Goal: Information Seeking & Learning: Learn about a topic

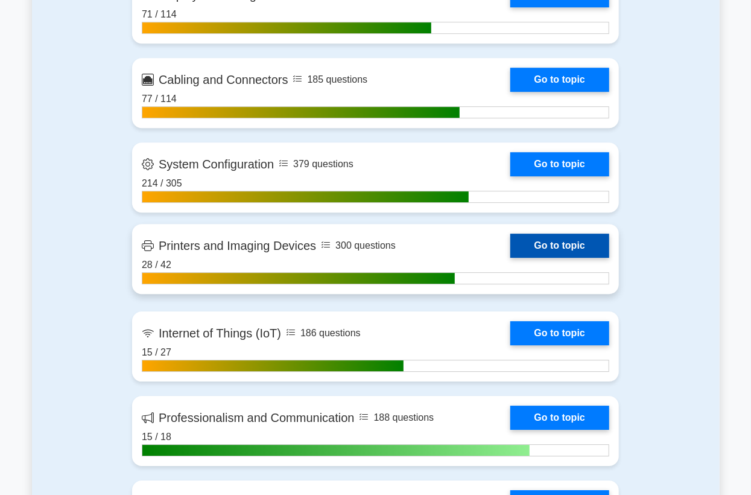
click at [557, 246] on link "Go to topic" at bounding box center [559, 245] width 99 height 24
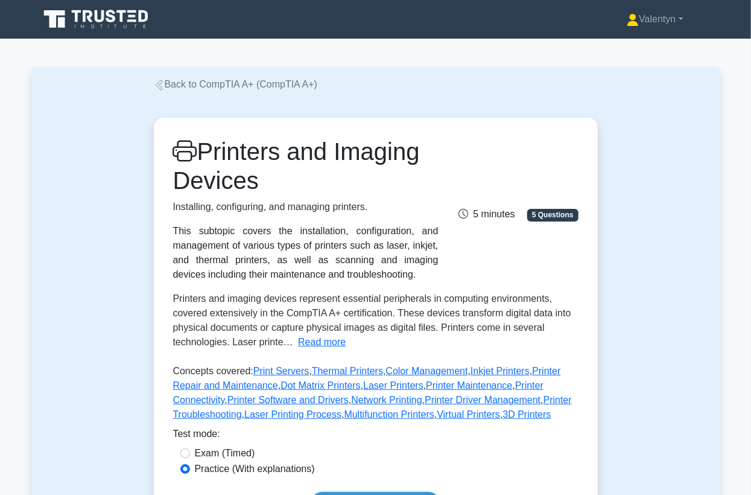
scroll to position [268, 0]
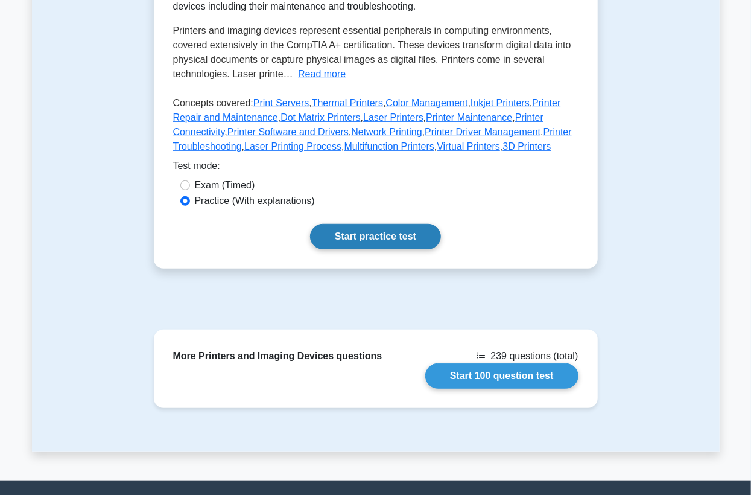
click at [386, 233] on link "Start practice test" at bounding box center [375, 236] width 131 height 25
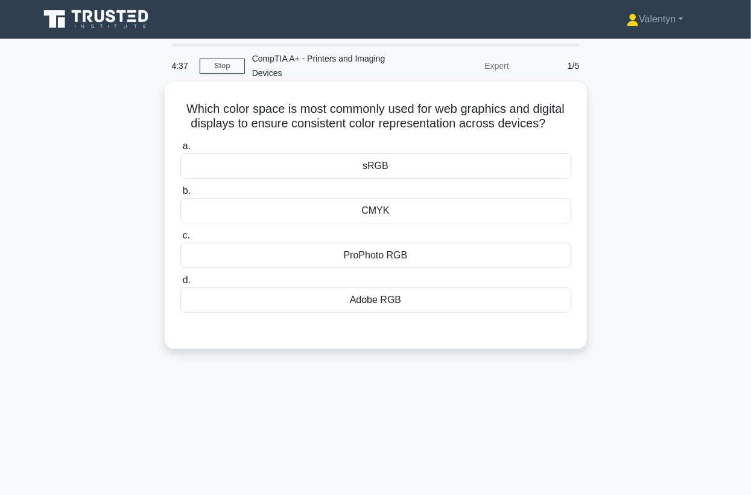
click at [393, 171] on div "sRGB" at bounding box center [375, 165] width 391 height 25
click at [180, 150] on input "a. sRGB" at bounding box center [180, 146] width 0 height 8
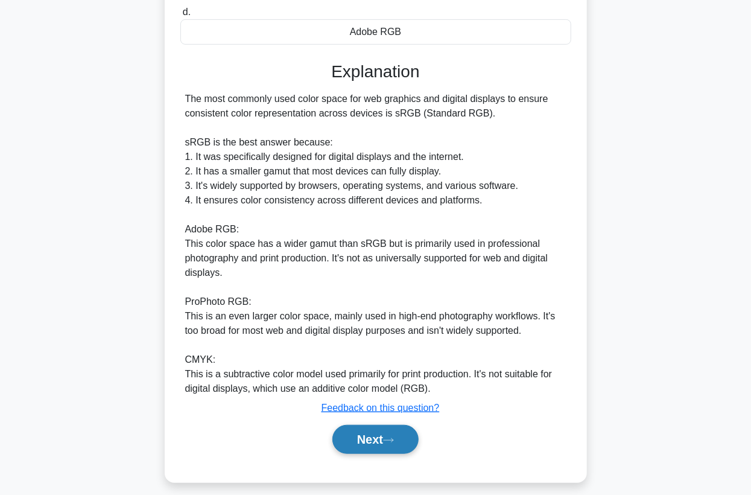
click at [374, 439] on button "Next" at bounding box center [375, 439] width 86 height 29
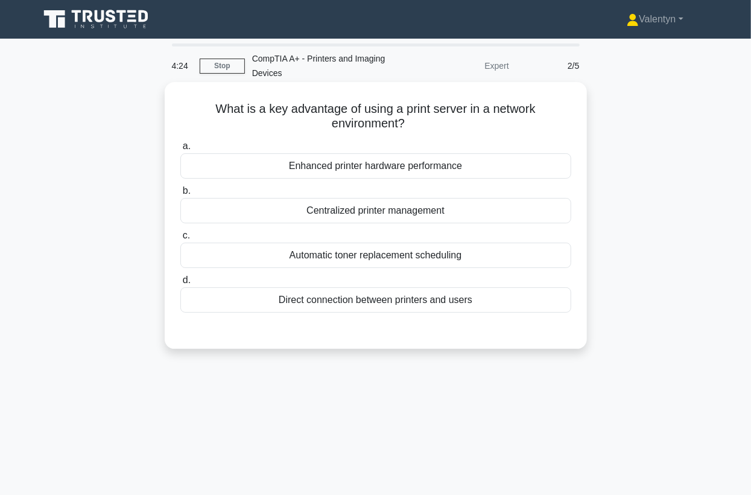
click at [448, 214] on div "Centralized printer management" at bounding box center [375, 210] width 391 height 25
click at [180, 195] on input "b. Centralized printer management" at bounding box center [180, 191] width 0 height 8
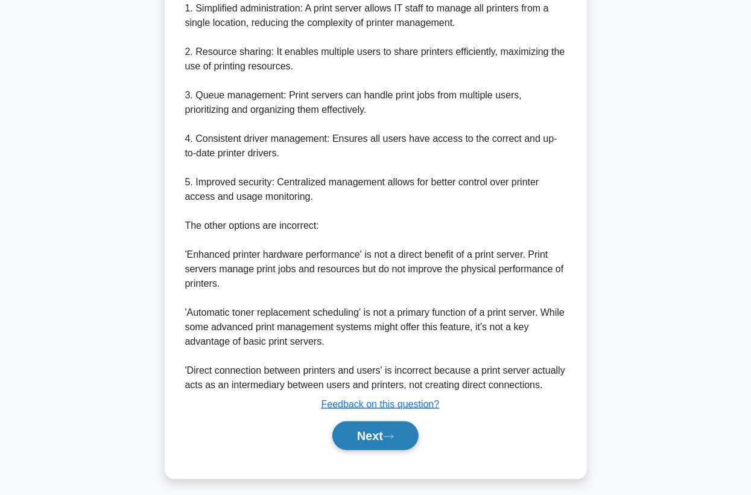
click at [369, 440] on button "Next" at bounding box center [375, 435] width 86 height 29
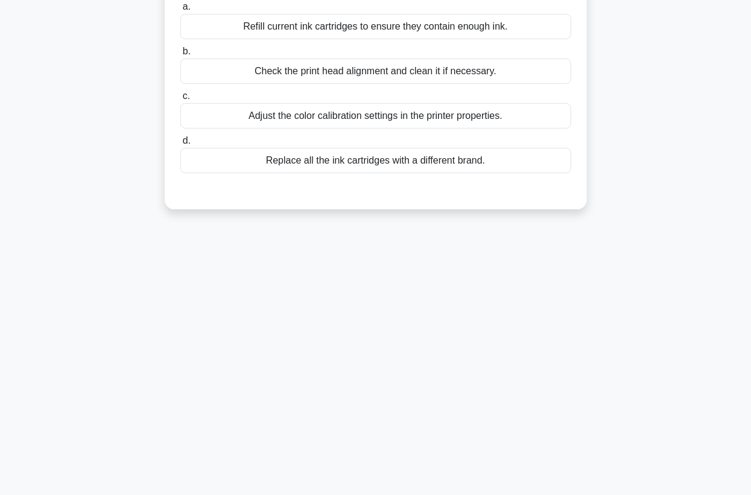
scroll to position [24, 0]
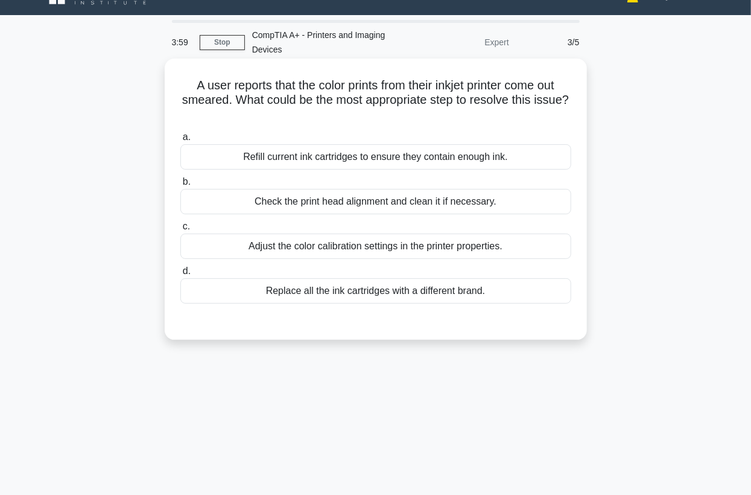
click at [445, 202] on div "Check the print head alignment and clean it if necessary." at bounding box center [375, 201] width 391 height 25
click at [180, 186] on input "b. Check the print head alignment and clean it if necessary." at bounding box center [180, 182] width 0 height 8
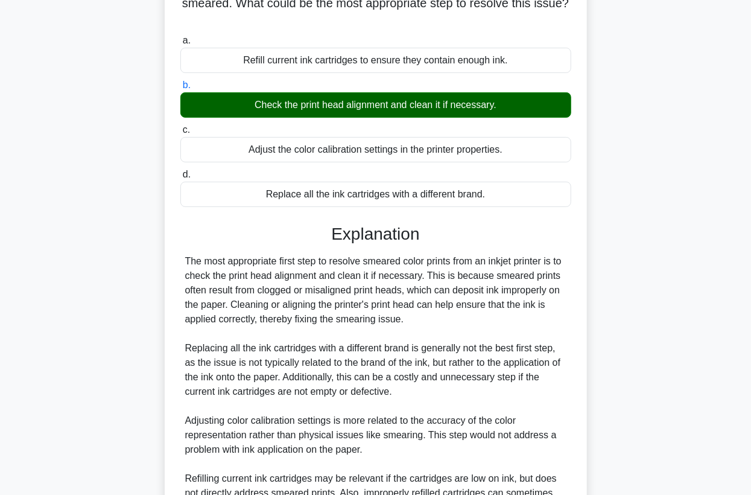
scroll to position [264, 0]
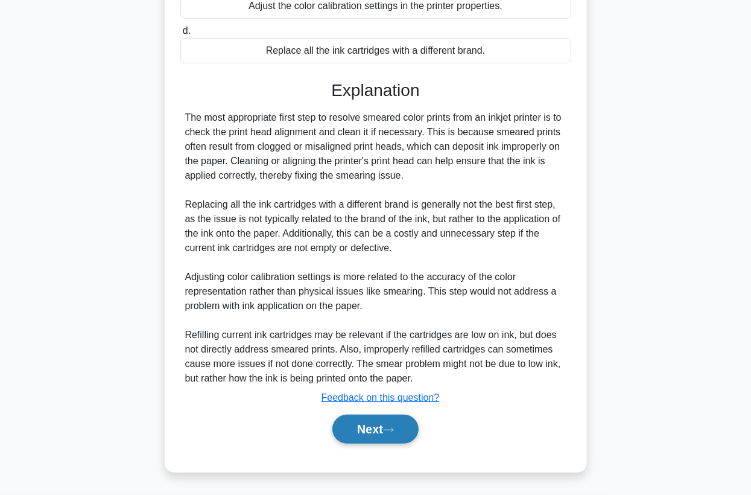
click at [349, 434] on button "Next" at bounding box center [375, 428] width 86 height 29
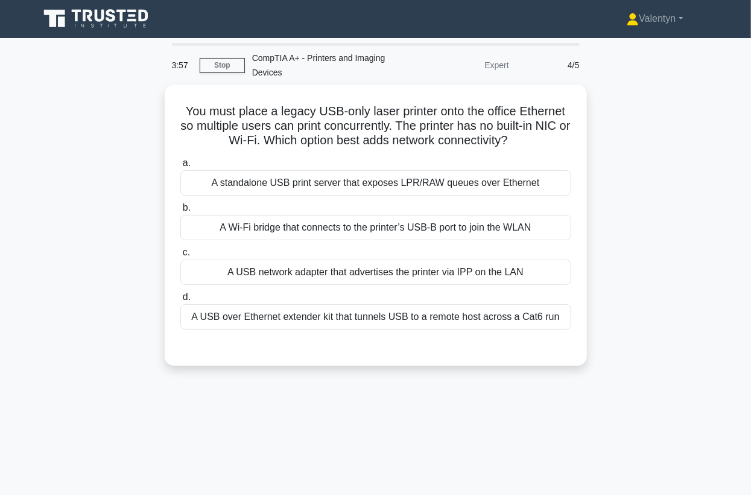
scroll to position [0, 0]
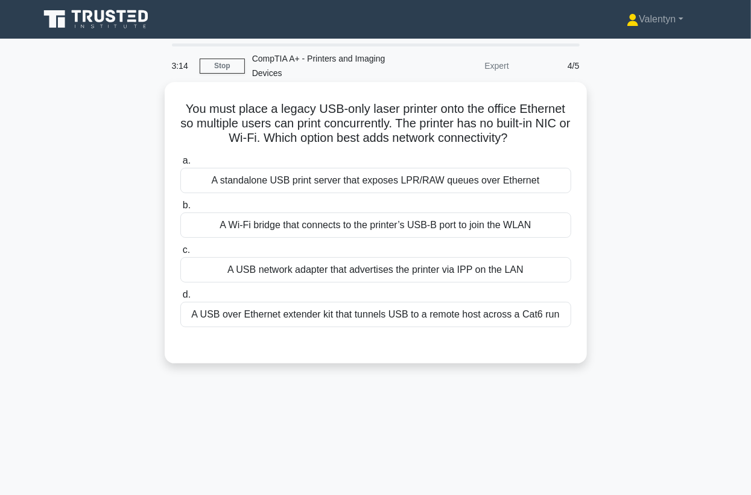
click at [299, 316] on div "A USB over Ethernet extender kit that tunnels USB to a remote host across a Cat…" at bounding box center [375, 314] width 391 height 25
click at [180, 299] on input "d. A USB over Ethernet extender kit that tunnels USB to a remote host across a …" at bounding box center [180, 295] width 0 height 8
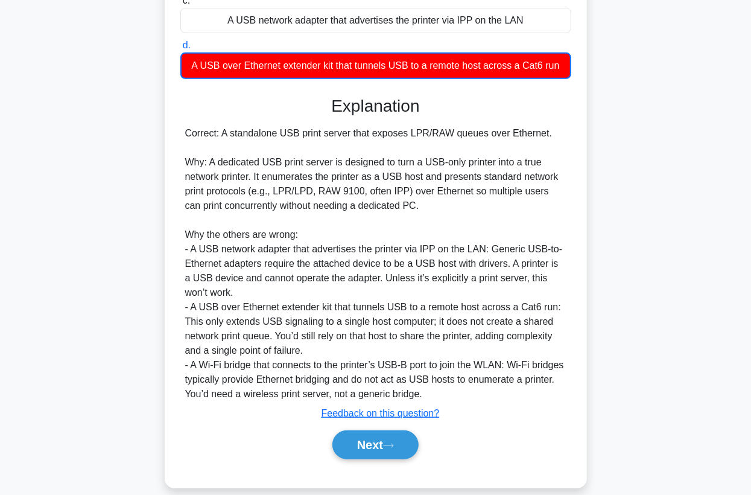
scroll to position [265, 0]
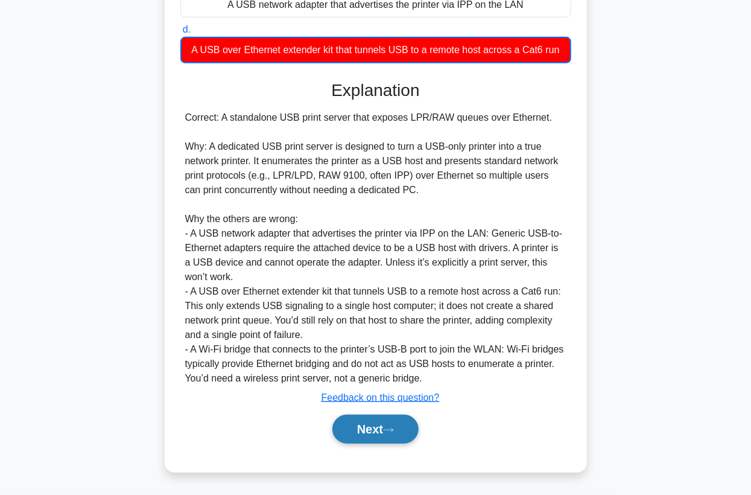
click at [343, 421] on button "Next" at bounding box center [375, 428] width 86 height 29
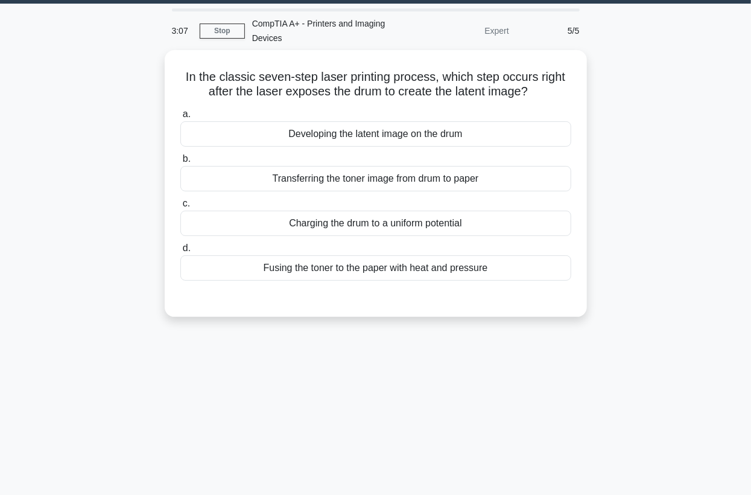
scroll to position [0, 0]
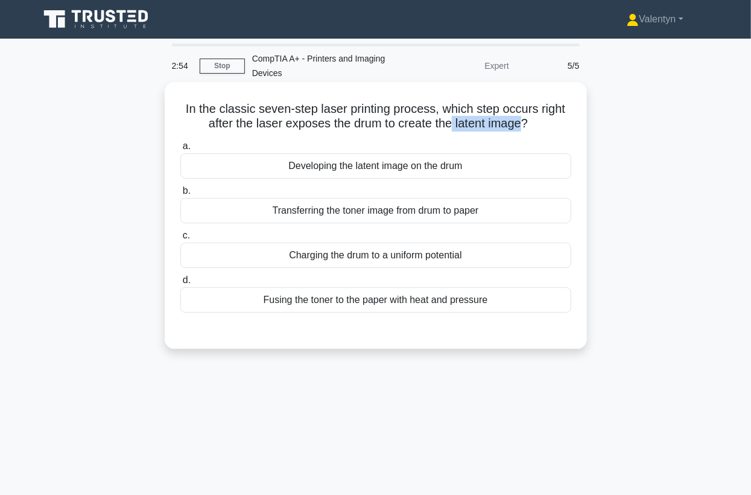
drag, startPoint x: 525, startPoint y: 124, endPoint x: 452, endPoint y: 122, distance: 72.4
click at [452, 122] on h5 "In the classic seven-step laser printing process, which step occurs right after…" at bounding box center [375, 116] width 393 height 30
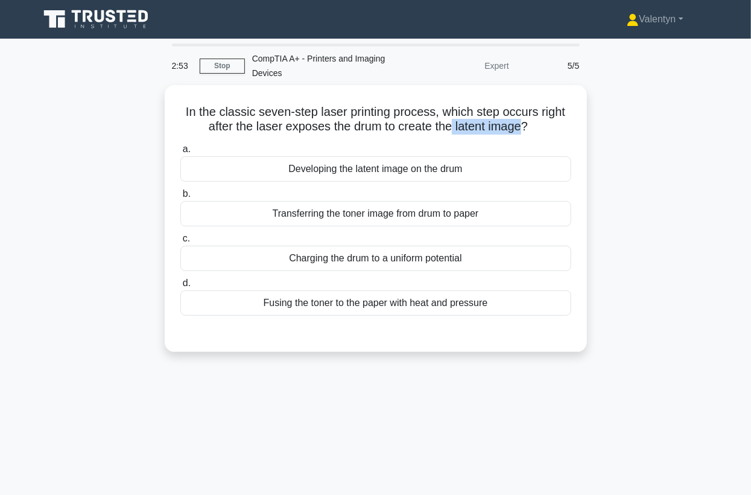
click at [445, 98] on div at bounding box center [445, 98] width 0 height 0
click at [615, 157] on div "In the classic seven-step laser printing process, which step occurs right after…" at bounding box center [376, 225] width 688 height 281
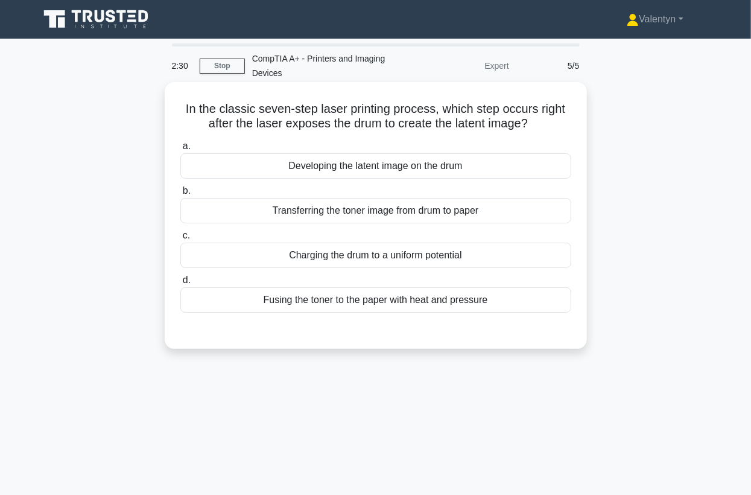
click at [352, 168] on div "Developing the latent image on the drum" at bounding box center [375, 165] width 391 height 25
click at [180, 150] on input "a. Developing the latent image on the drum" at bounding box center [180, 146] width 0 height 8
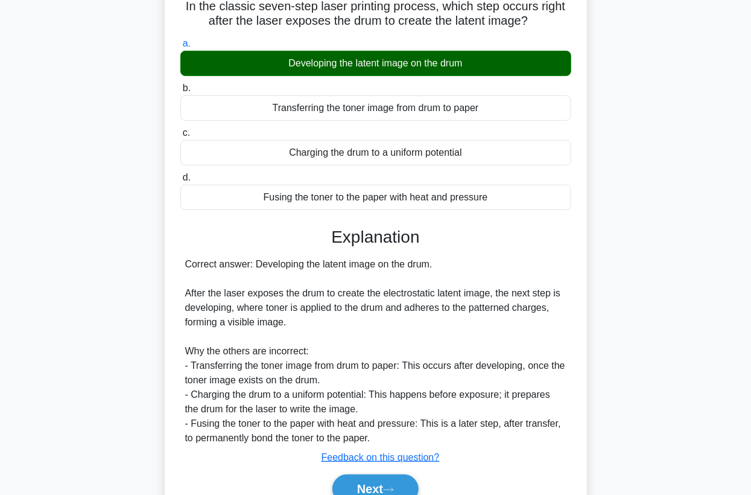
scroll to position [162, 0]
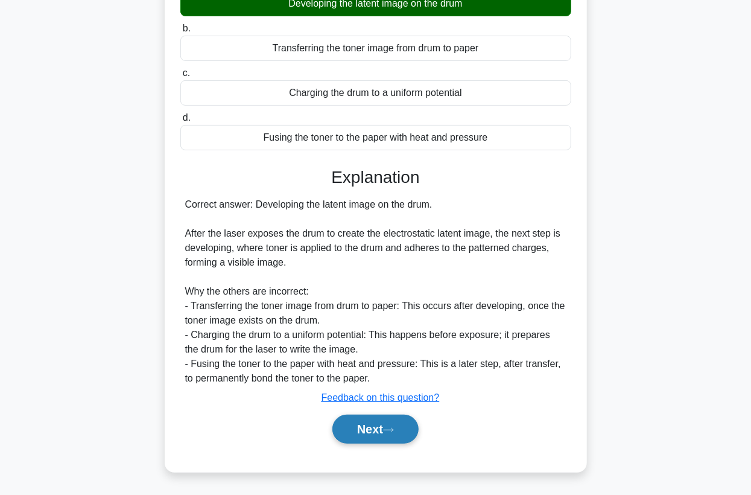
click at [360, 427] on button "Next" at bounding box center [375, 428] width 86 height 29
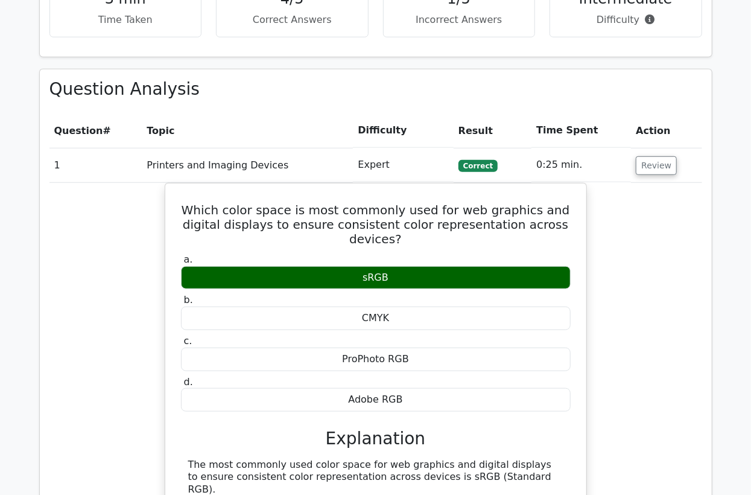
scroll to position [536, 0]
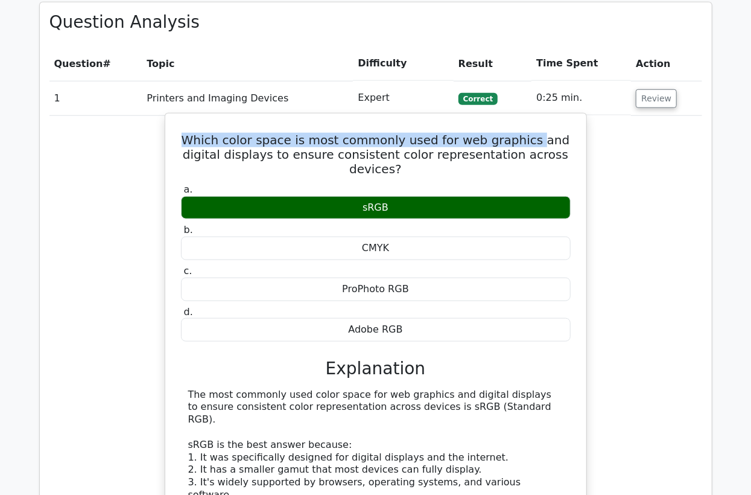
drag, startPoint x: 511, startPoint y: 142, endPoint x: 182, endPoint y: 138, distance: 329.4
click at [182, 138] on h5 "Which color space is most commonly used for web graphics and digital displays t…" at bounding box center [376, 154] width 392 height 43
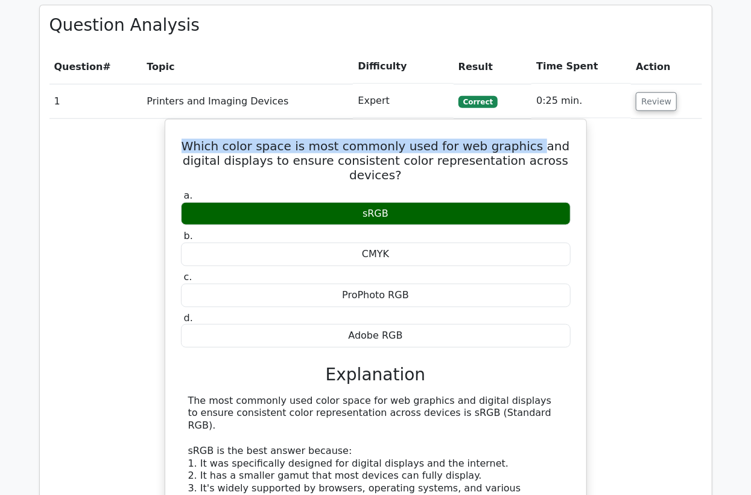
click at [174, 114] on div at bounding box center [174, 114] width 0 height 0
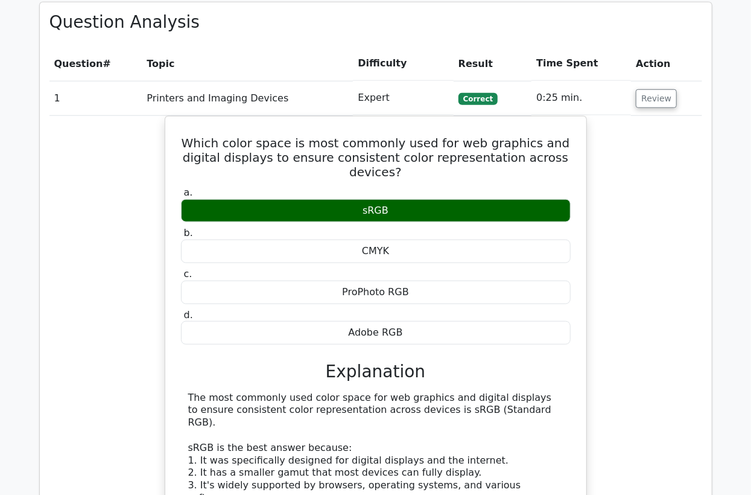
click at [647, 310] on div "Which color space is most commonly used for web graphics and digital displays t…" at bounding box center [375, 436] width 653 height 641
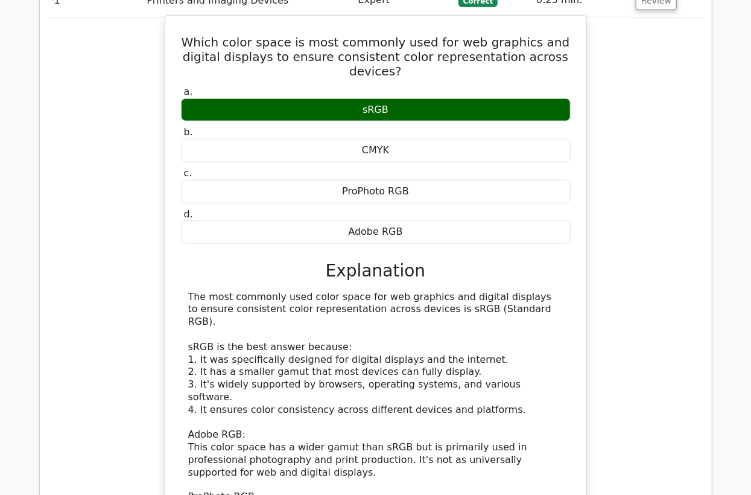
scroll to position [603, 0]
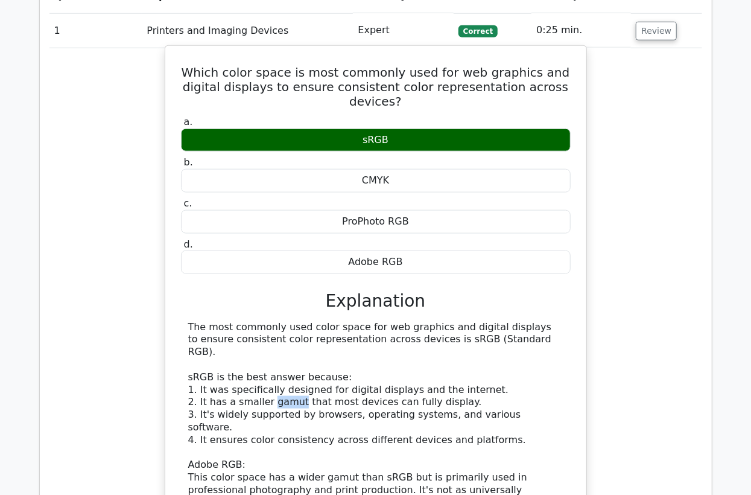
drag, startPoint x: 292, startPoint y: 373, endPoint x: 263, endPoint y: 374, distance: 29.0
click at [263, 374] on div "The most commonly used color space for web graphics and digital displays to ens…" at bounding box center [375, 471] width 375 height 301
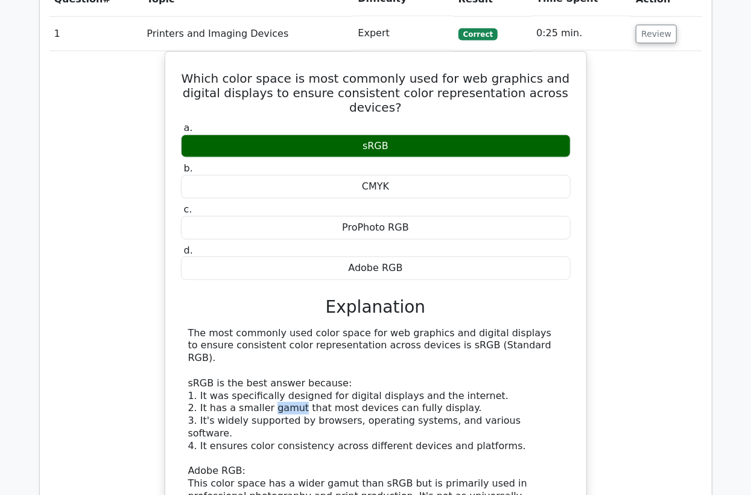
click at [255, 381] on div at bounding box center [255, 381] width 0 height 0
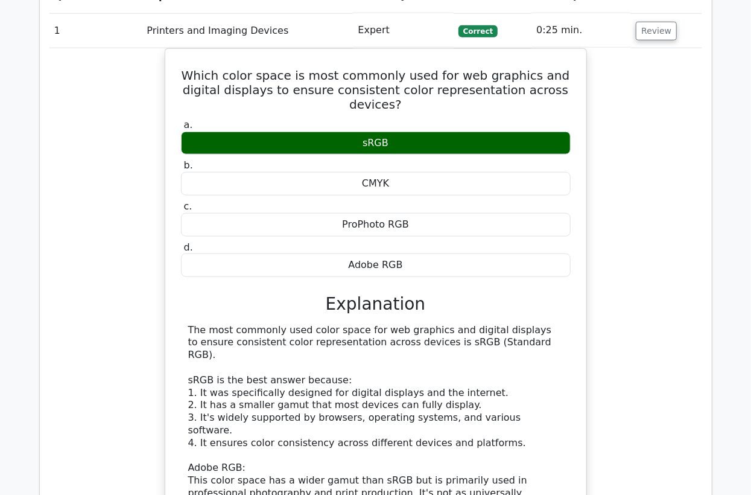
click at [624, 367] on div "Which color space is most commonly used for web graphics and digital displays t…" at bounding box center [375, 368] width 653 height 641
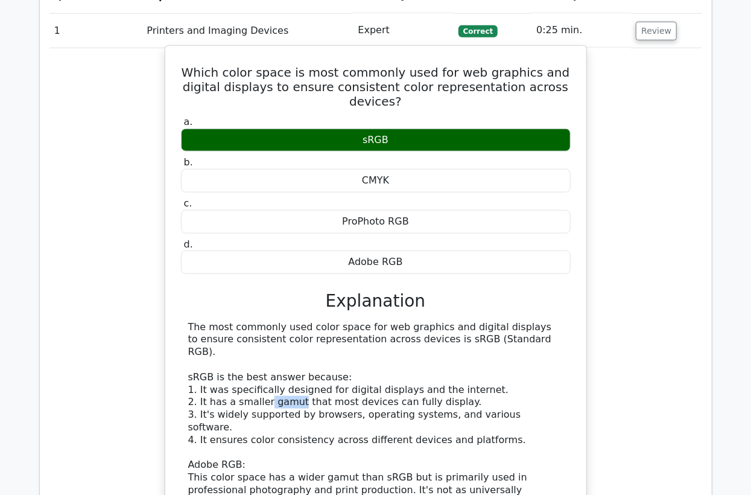
drag, startPoint x: 291, startPoint y: 375, endPoint x: 262, endPoint y: 375, distance: 29.0
click at [262, 375] on div "The most commonly used color space for web graphics and digital displays to ens…" at bounding box center [375, 471] width 375 height 301
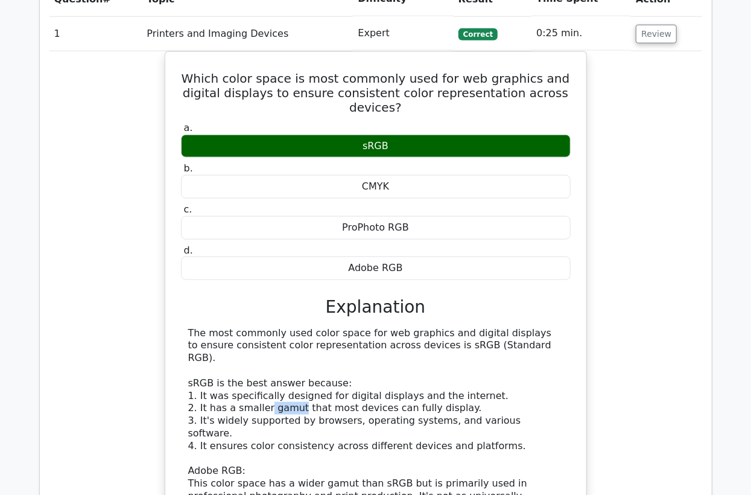
click at [254, 381] on div at bounding box center [254, 381] width 0 height 0
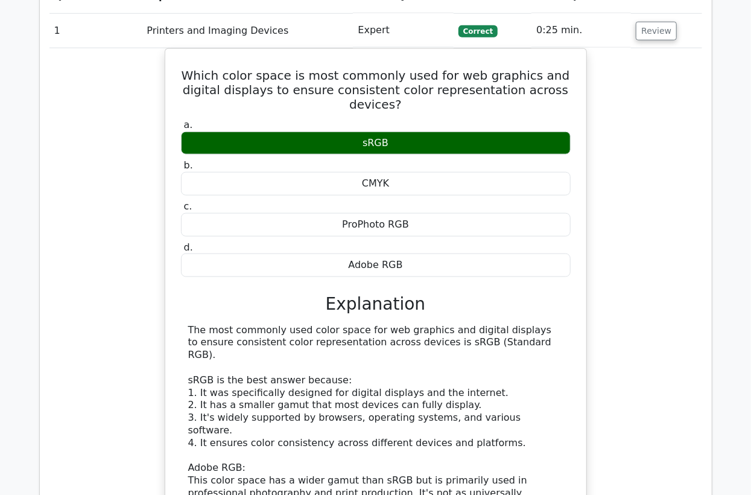
click at [618, 326] on div "Which color space is most commonly used for web graphics and digital displays t…" at bounding box center [375, 368] width 653 height 641
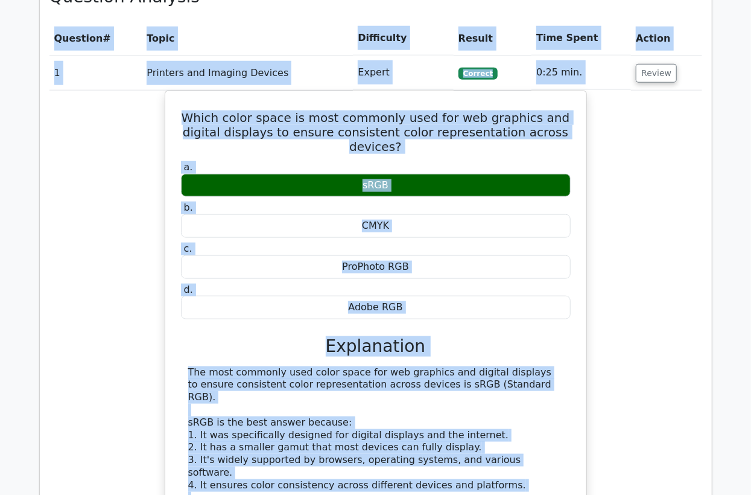
scroll to position [478, 0]
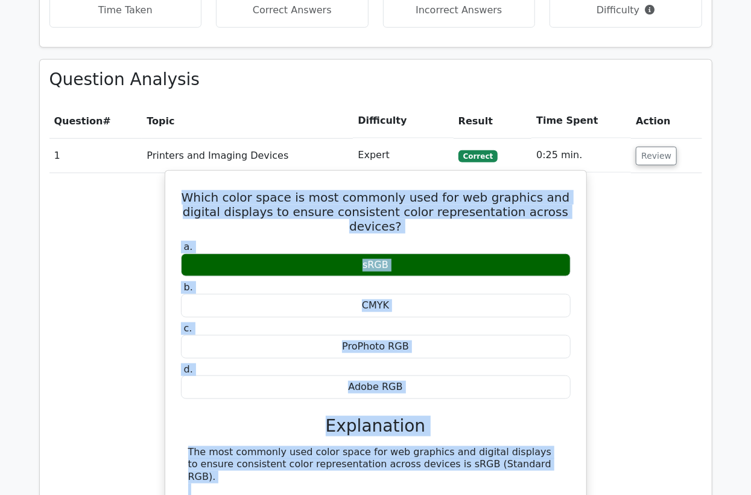
drag, startPoint x: 442, startPoint y: 431, endPoint x: 168, endPoint y: 190, distance: 364.7
click at [168, 190] on div "Which color space is most commonly used for web graphics and digital displays t…" at bounding box center [376, 483] width 422 height 627
copy div "Which color space is most commonly used for web graphics and digital displays t…"
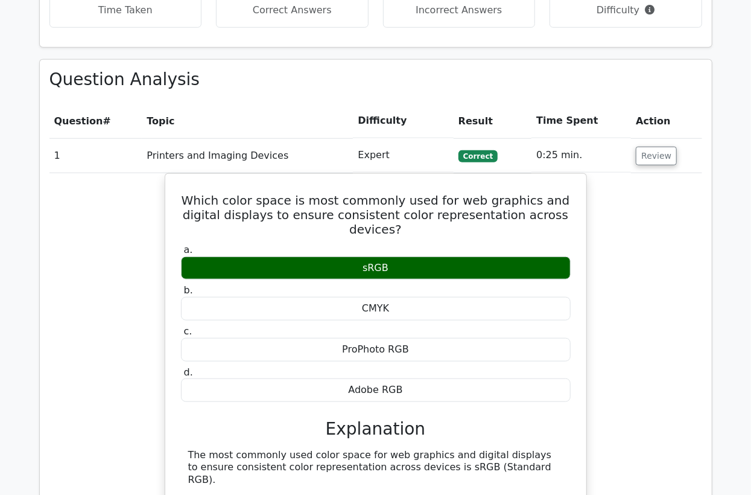
drag, startPoint x: 246, startPoint y: 157, endPoint x: 349, endPoint y: 148, distance: 103.0
click at [248, 156] on td "Printers and Imaging Devices" at bounding box center [247, 155] width 211 height 34
click at [648, 153] on button "Review" at bounding box center [656, 156] width 41 height 19
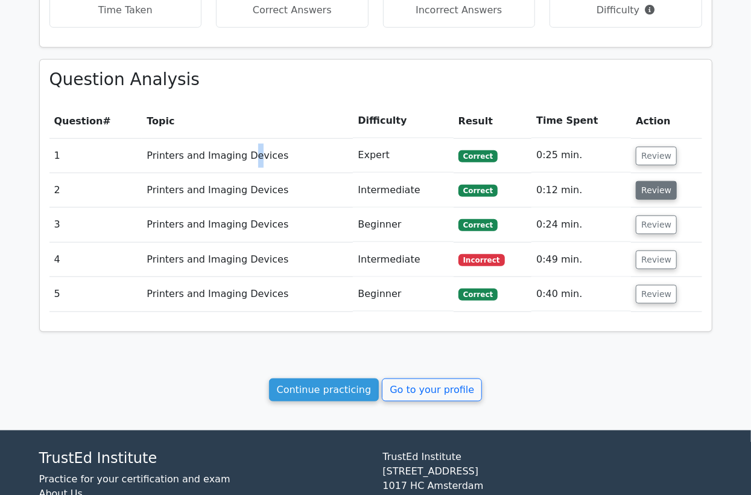
click at [651, 190] on button "Review" at bounding box center [656, 190] width 41 height 19
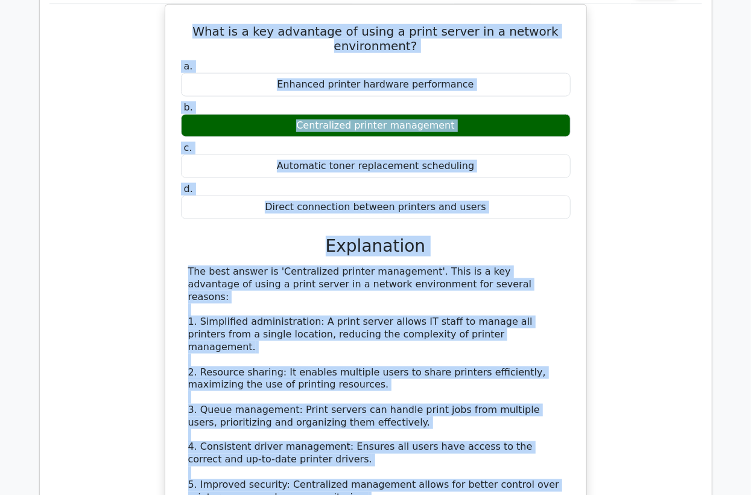
scroll to position [669, 0]
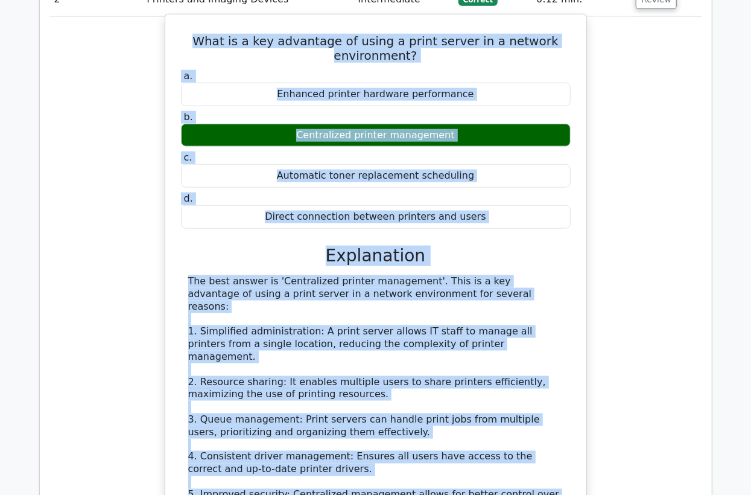
drag, startPoint x: 245, startPoint y: 332, endPoint x: 178, endPoint y: 28, distance: 312.0
click at [178, 28] on div "What is a key advantage of using a print server in a network environment? a. En…" at bounding box center [375, 376] width 411 height 714
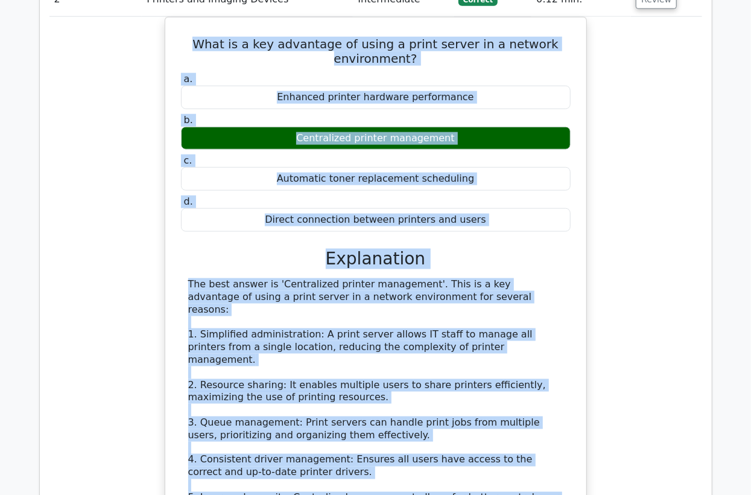
copy div "What is a key advantage of using a print server in a network environment? a. En…"
click at [125, 123] on div "What is a key advantage of using a print server in a network environment? a. En…" at bounding box center [375, 387] width 653 height 740
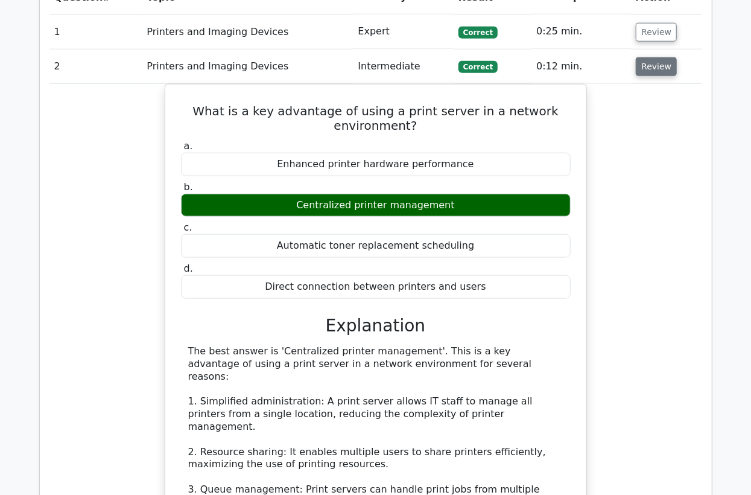
click at [655, 62] on button "Review" at bounding box center [656, 66] width 41 height 19
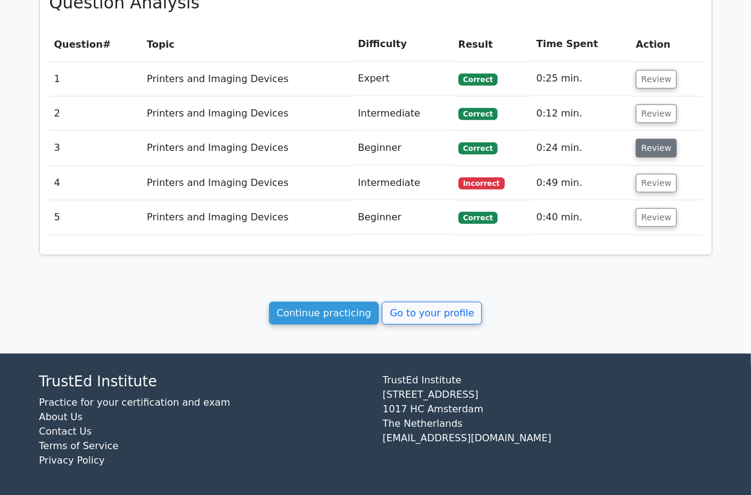
click at [649, 144] on button "Review" at bounding box center [656, 148] width 41 height 19
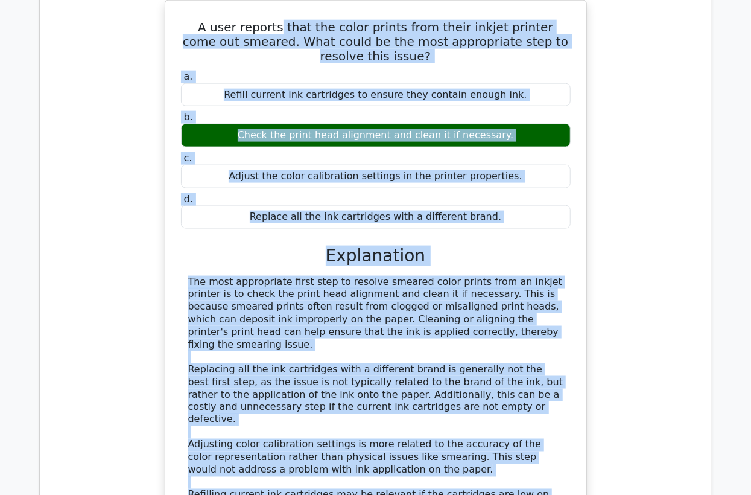
scroll to position [545, 0]
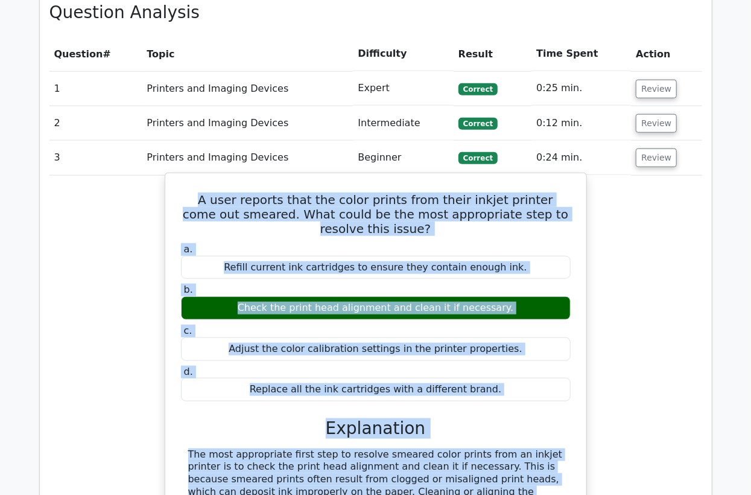
drag, startPoint x: 453, startPoint y: 335, endPoint x: 178, endPoint y: 191, distance: 310.3
click at [178, 191] on div "A user reports that the color prints from their inkjet printer come out smeared…" at bounding box center [375, 473] width 411 height 591
copy div "A user reports that the color prints from their inkjet printer come out smeared…"
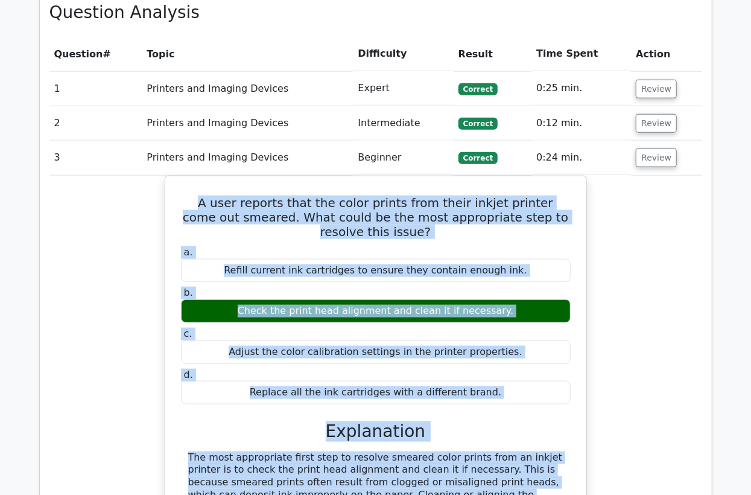
drag, startPoint x: 141, startPoint y: 285, endPoint x: 154, endPoint y: 285, distance: 13.3
click at [141, 285] on div "A user reports that the color prints from their inkjet printer come out smeared…" at bounding box center [375, 484] width 653 height 616
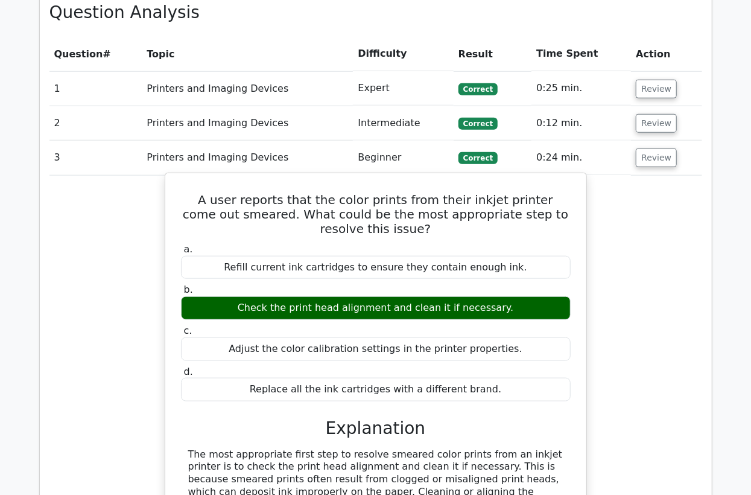
drag, startPoint x: 393, startPoint y: 305, endPoint x: 253, endPoint y: 306, distance: 140.6
click at [253, 306] on div "Check the print head alignment and clean it if necessary." at bounding box center [376, 308] width 390 height 24
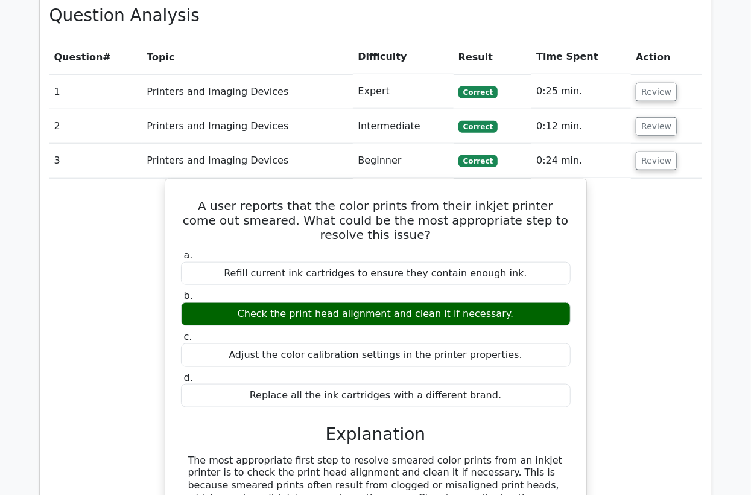
click at [245, 314] on div at bounding box center [245, 314] width 0 height 0
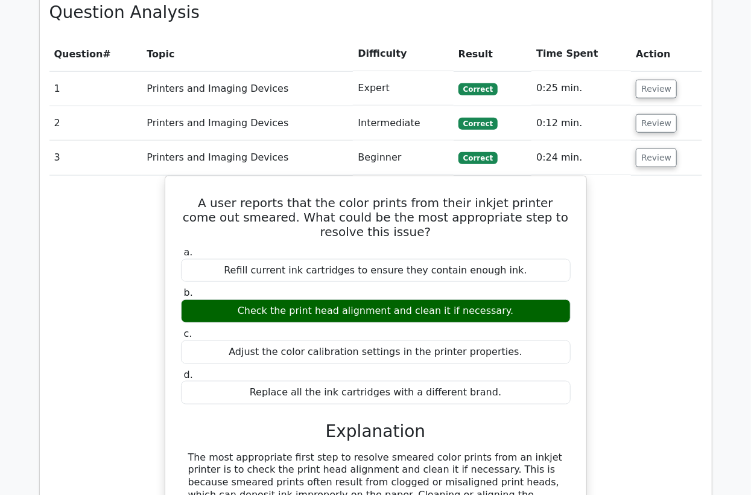
click at [173, 156] on td "Printers and Imaging Devices" at bounding box center [247, 158] width 211 height 34
click at [661, 156] on button "Review" at bounding box center [656, 157] width 41 height 19
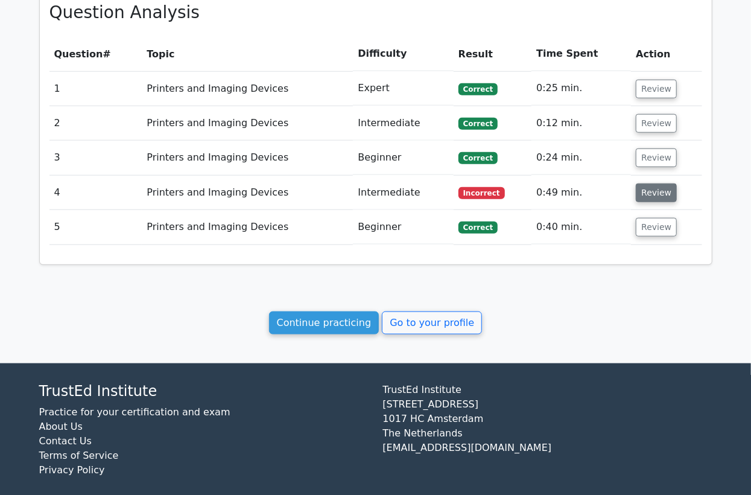
click at [657, 195] on button "Review" at bounding box center [656, 192] width 41 height 19
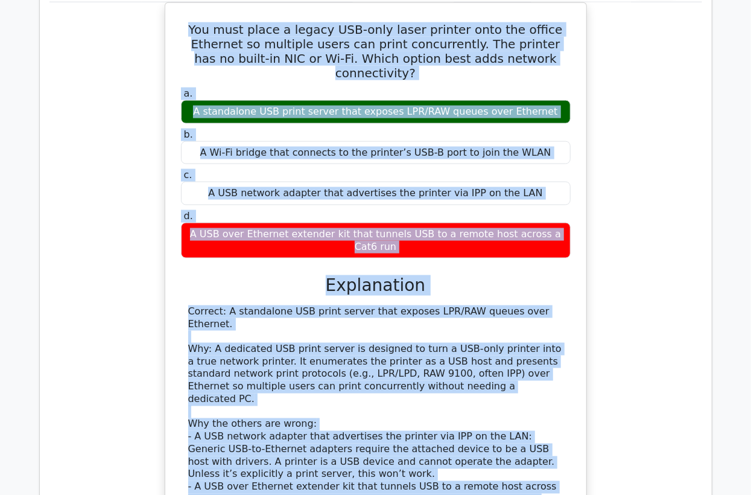
scroll to position [701, 0]
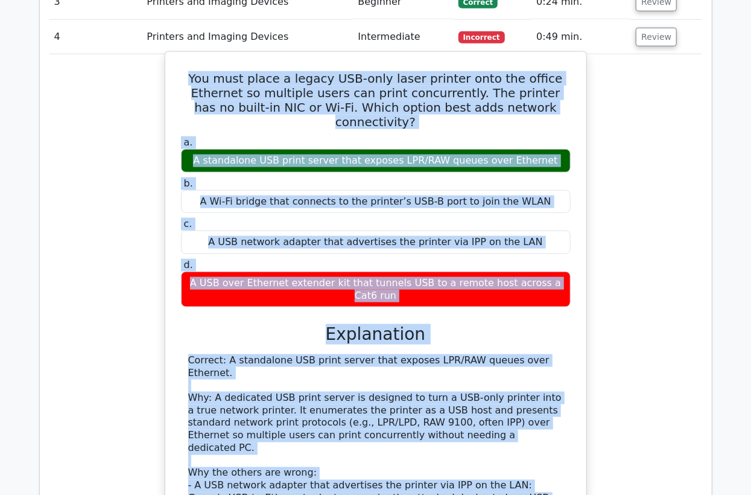
drag, startPoint x: 477, startPoint y: 445, endPoint x: 176, endPoint y: 68, distance: 482.5
click at [176, 68] on div "You must place a legacy USB-only laser printer onto the office Ethernet so mult…" at bounding box center [375, 366] width 411 height 618
copy div "Lor ipsu dolor s ametco ADI-elit seddo eiusmod temp inc utlabo Etdolore ma aliq…"
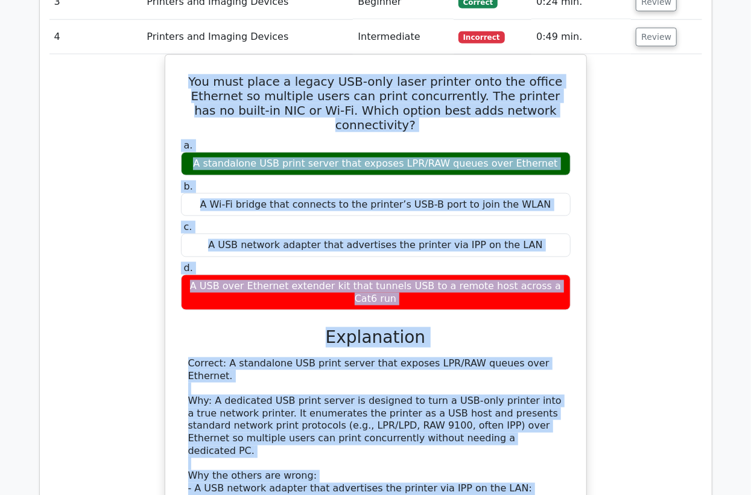
drag, startPoint x: 131, startPoint y: 160, endPoint x: 139, endPoint y: 151, distance: 12.4
click at [131, 159] on div "You must place a legacy USB-only laser printer onto the office Ethernet so mult…" at bounding box center [375, 375] width 653 height 643
click at [656, 37] on button "Review" at bounding box center [656, 37] width 41 height 19
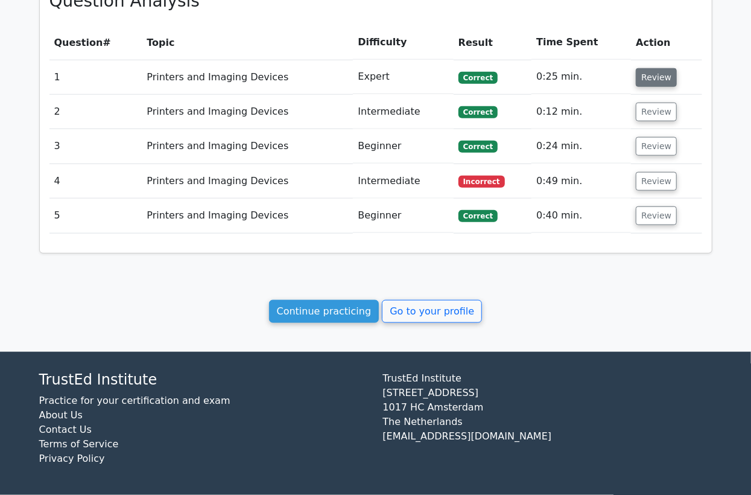
scroll to position [555, 0]
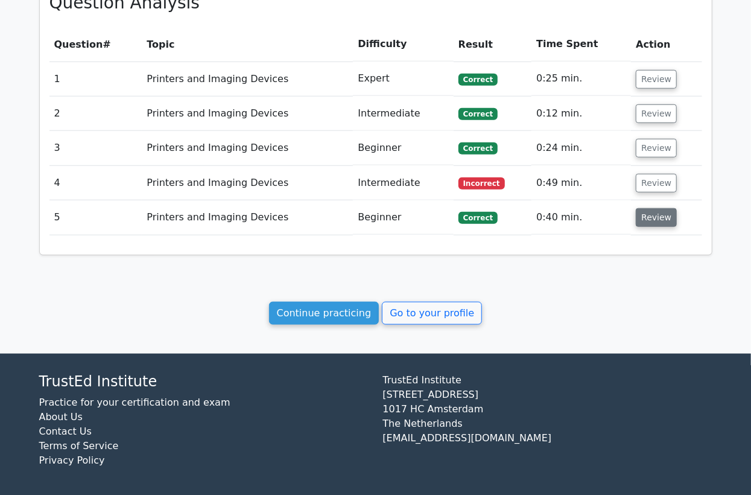
click at [646, 217] on button "Review" at bounding box center [656, 217] width 41 height 19
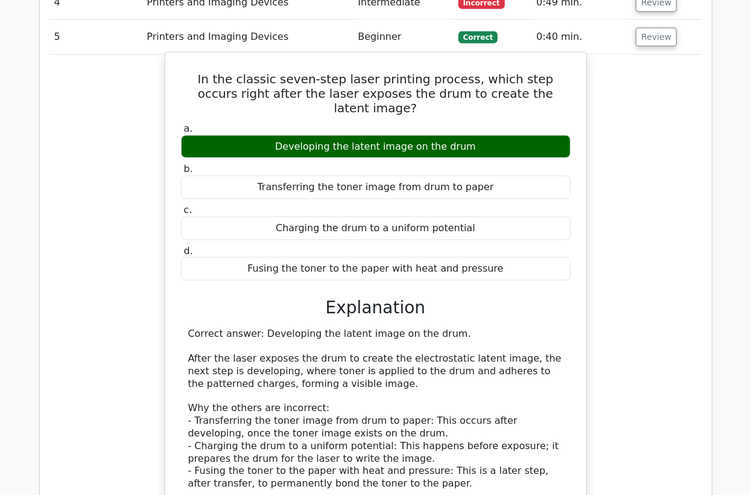
scroll to position [757, 0]
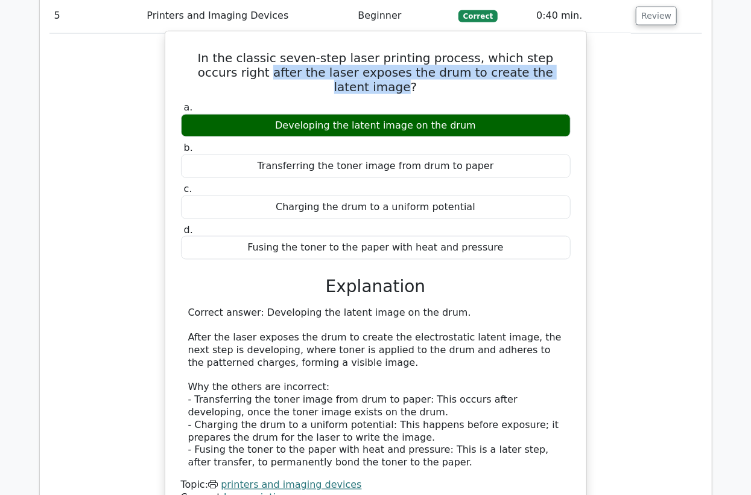
drag, startPoint x: 533, startPoint y: 70, endPoint x: 211, endPoint y: 69, distance: 322.8
click at [211, 69] on h5 "In the classic seven-step laser printing process, which step occurs right after…" at bounding box center [376, 72] width 392 height 43
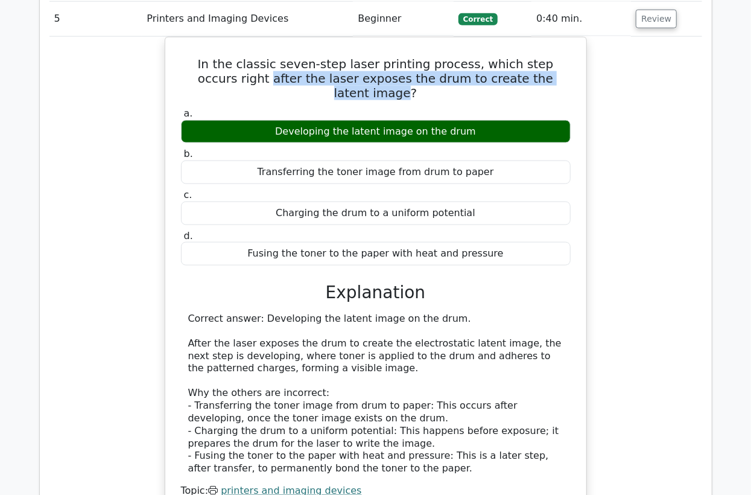
click at [203, 46] on div at bounding box center [203, 46] width 0 height 0
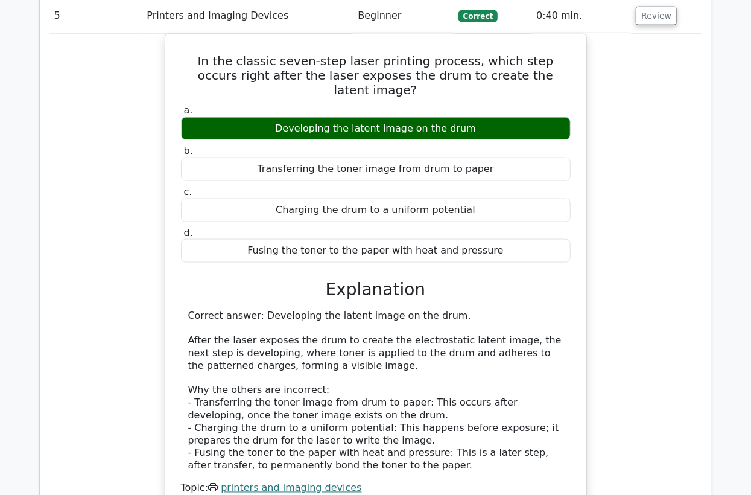
click at [630, 318] on div "In the classic seven-step laser printing process, which step occurs right after…" at bounding box center [375, 285] width 653 height 503
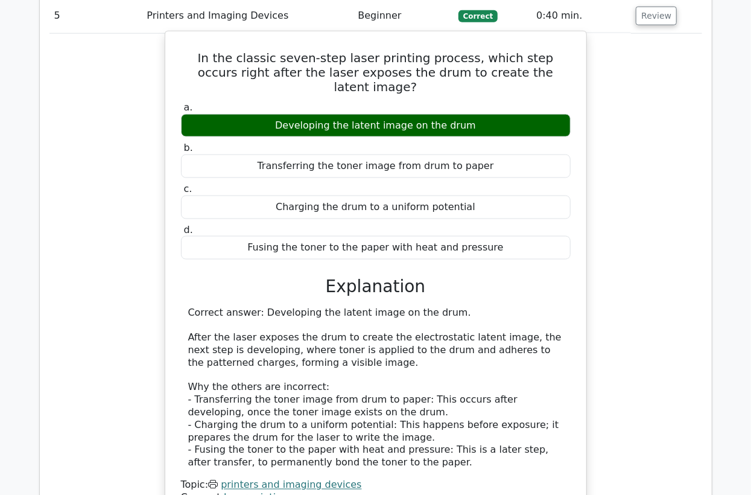
drag, startPoint x: 471, startPoint y: 113, endPoint x: 277, endPoint y: 107, distance: 194.4
click at [278, 114] on div "Developing the latent image on the drum" at bounding box center [376, 126] width 390 height 24
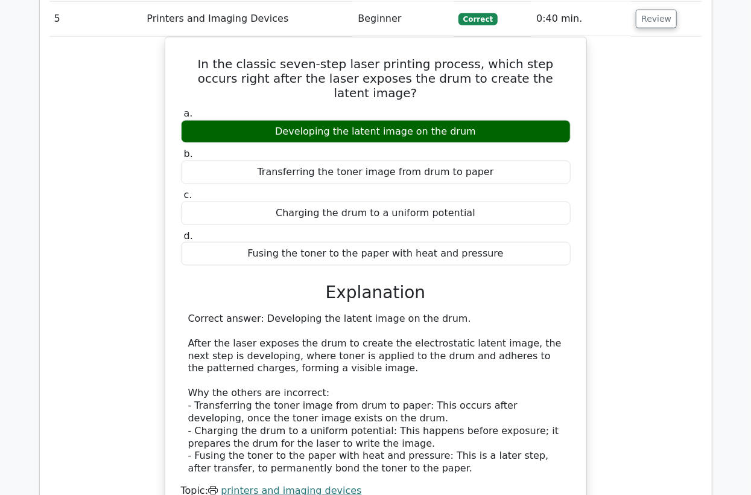
click at [270, 86] on div at bounding box center [270, 86] width 0 height 0
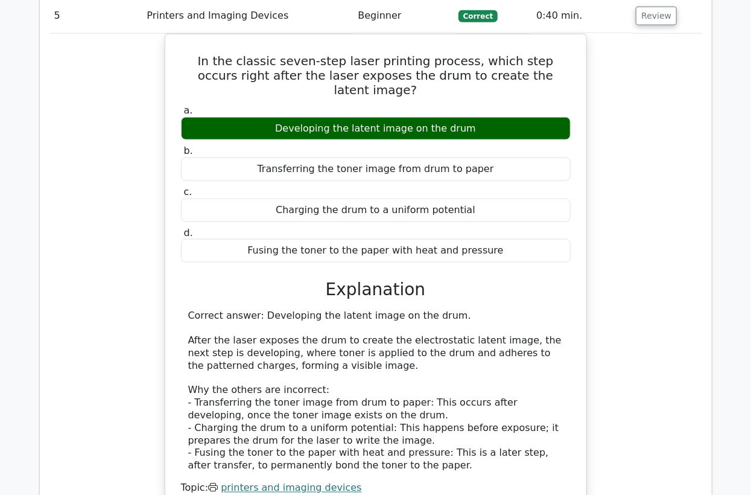
click at [632, 107] on div "In the classic seven-step laser printing process, which step occurs right after…" at bounding box center [375, 285] width 653 height 503
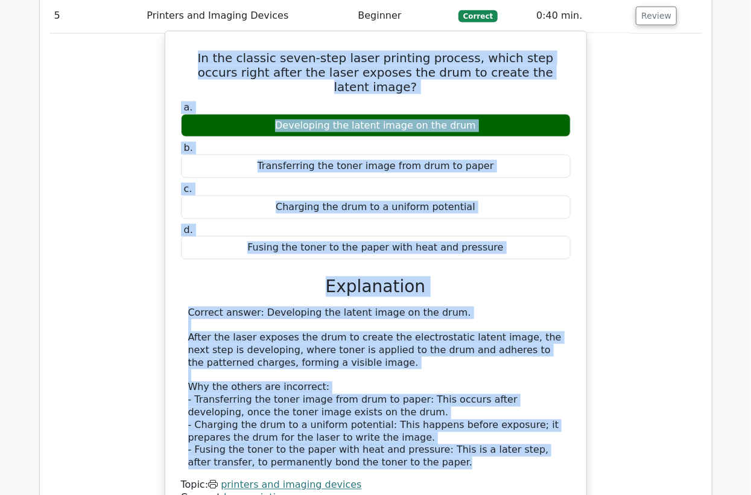
drag, startPoint x: 180, startPoint y: 52, endPoint x: 498, endPoint y: 444, distance: 505.2
click at [498, 444] on div "In the classic seven-step laser printing process, which step occurs right after…" at bounding box center [375, 275] width 411 height 478
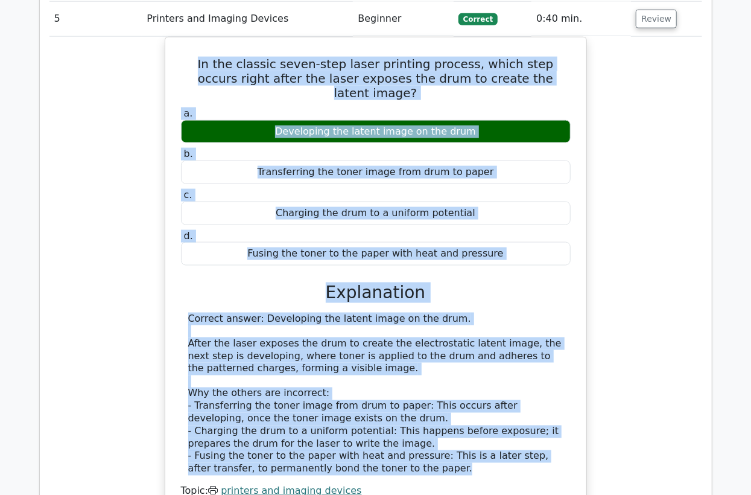
copy div "In the classic seven-step laser printing process, which step occurs right after…"
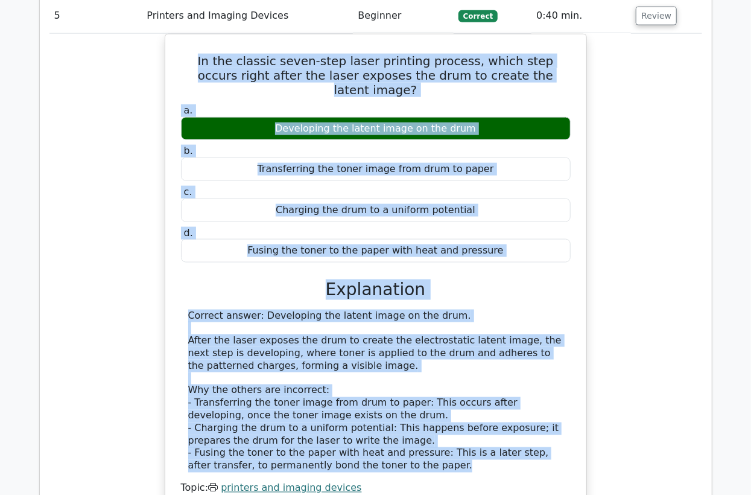
click at [103, 168] on div "In the classic seven-step laser printing process, which step occurs right after…" at bounding box center [375, 285] width 653 height 503
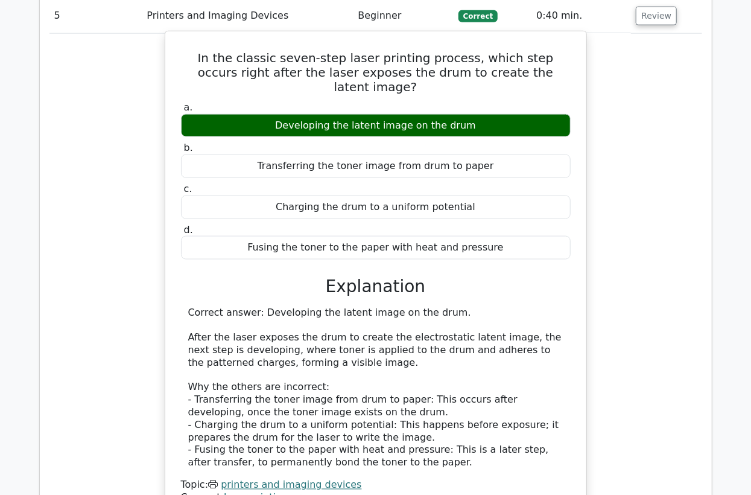
scroll to position [555, 0]
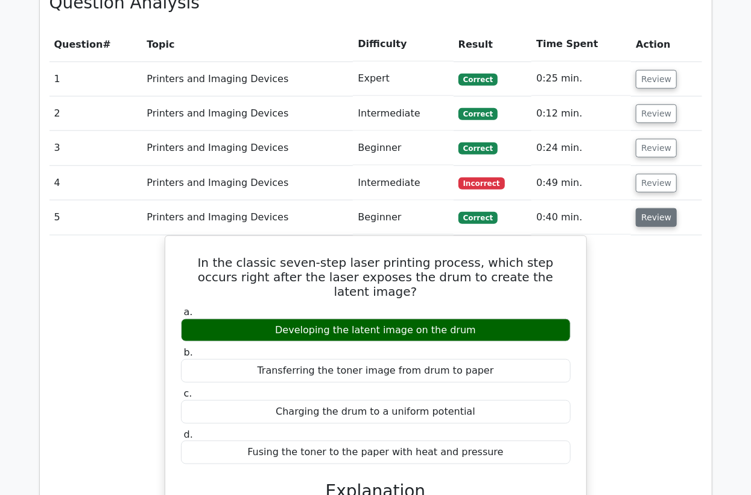
click at [652, 219] on button "Review" at bounding box center [656, 217] width 41 height 19
